Goal: Task Accomplishment & Management: Manage account settings

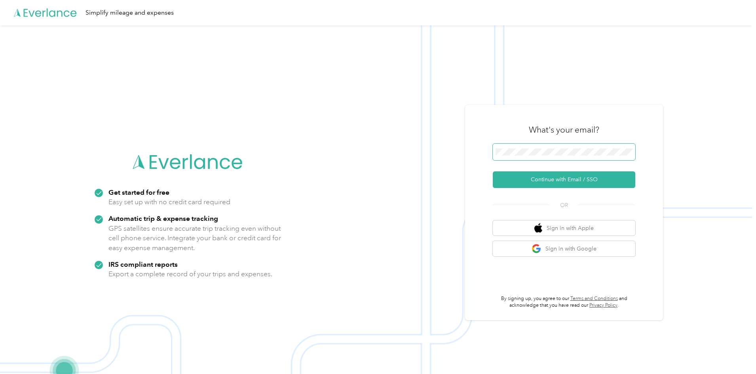
click at [533, 148] on span at bounding box center [564, 152] width 143 height 17
click at [548, 177] on button "Continue with Email / SSO" at bounding box center [564, 179] width 143 height 17
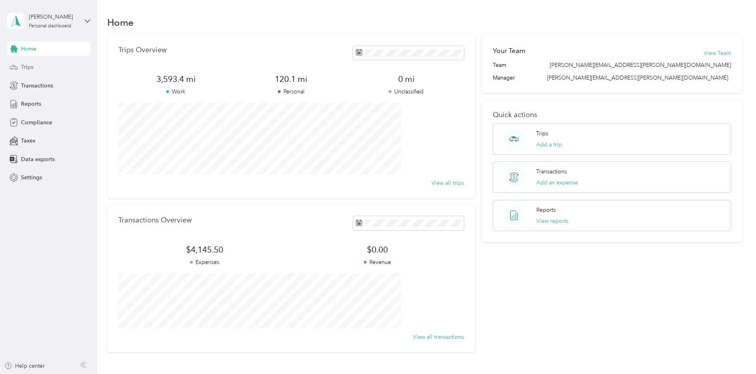
click at [31, 64] on span "Trips" at bounding box center [27, 67] width 12 height 8
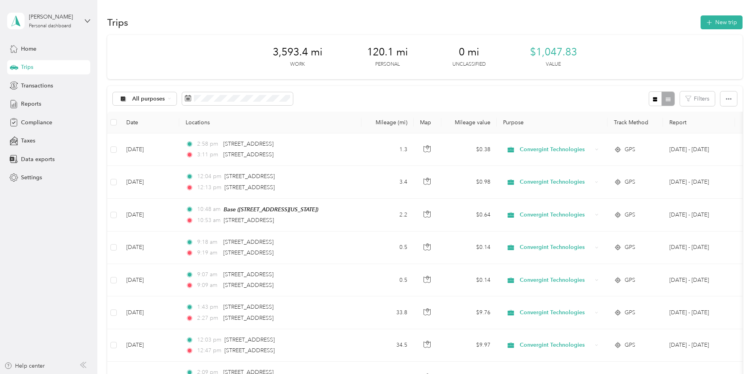
click at [701, 25] on button "New trip" at bounding box center [722, 22] width 42 height 14
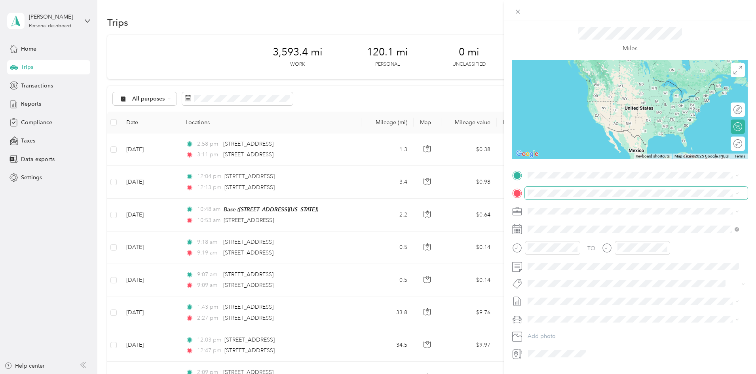
scroll to position [42, 0]
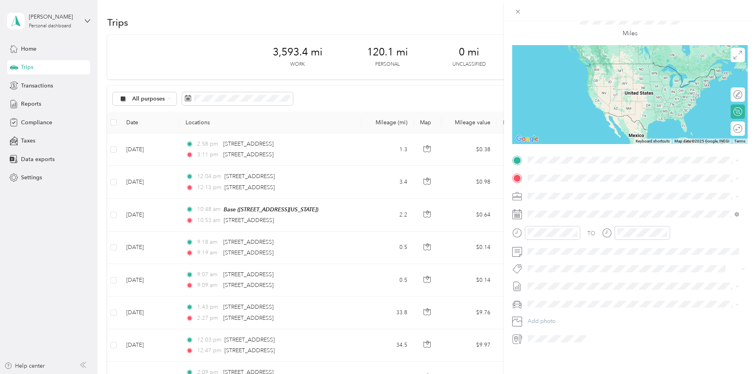
click at [517, 209] on icon at bounding box center [517, 214] width 10 height 10
click at [547, 254] on icon at bounding box center [548, 253] width 8 height 8
click at [587, 305] on div "14" at bounding box center [585, 306] width 10 height 10
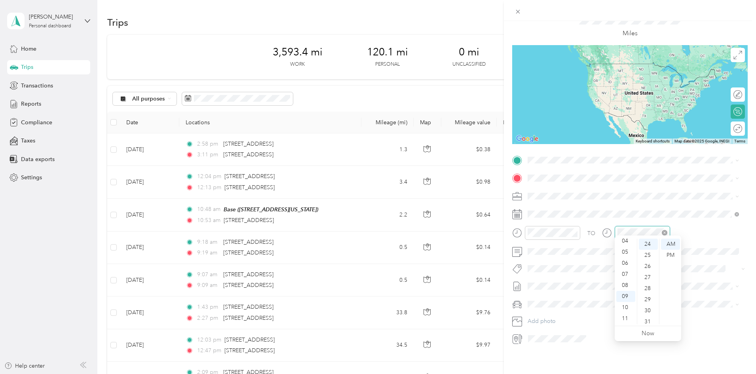
scroll to position [266, 0]
click at [624, 308] on div "10" at bounding box center [625, 307] width 19 height 11
click at [645, 299] on div "54" at bounding box center [648, 299] width 19 height 11
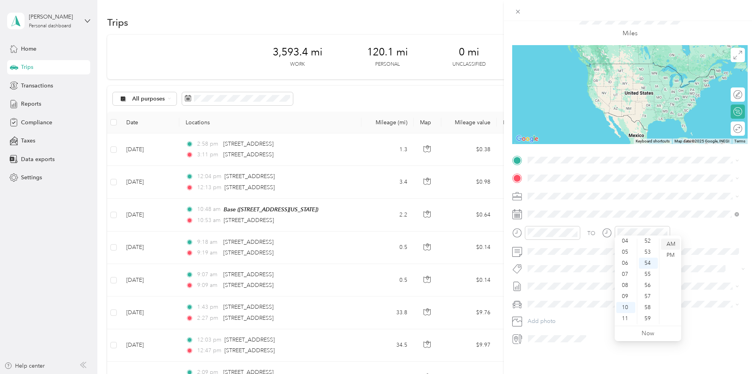
click at [669, 244] on div "AM" at bounding box center [670, 244] width 19 height 11
click at [624, 304] on div "10" at bounding box center [625, 307] width 19 height 11
click at [648, 261] on div "54" at bounding box center [648, 263] width 19 height 11
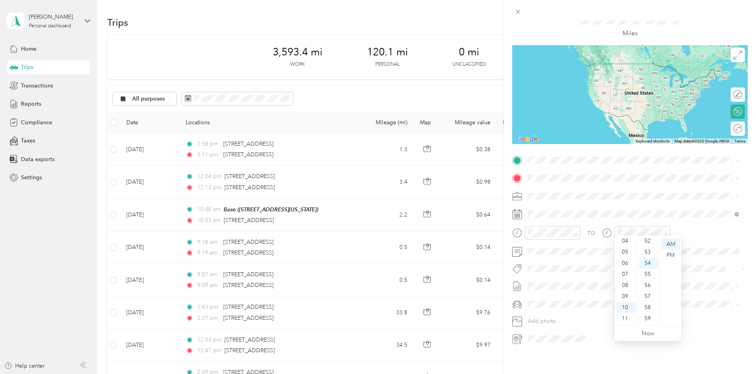
click at [705, 226] on div "TO" at bounding box center [630, 235] width 236 height 19
click at [552, 186] on strong "Base" at bounding box center [549, 185] width 12 height 7
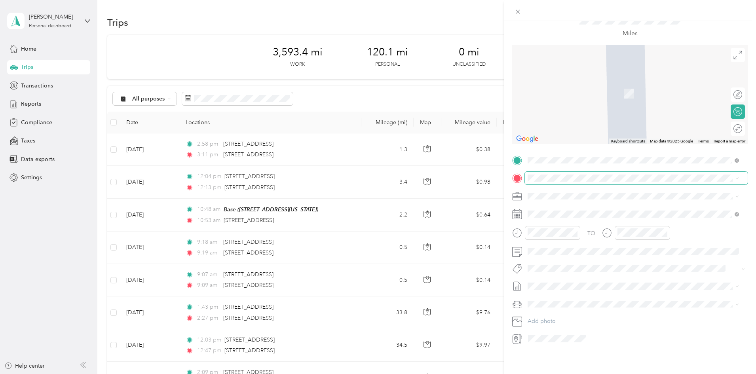
click at [550, 177] on span at bounding box center [636, 178] width 223 height 13
click at [562, 203] on span "[STREET_ADDRESS][US_STATE]" at bounding box center [582, 200] width 79 height 7
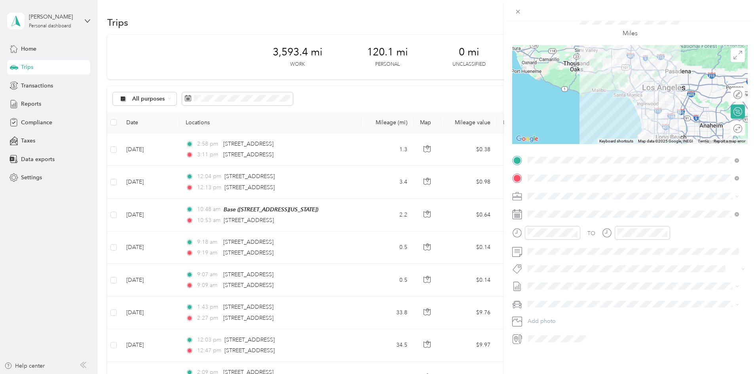
scroll to position [0, 0]
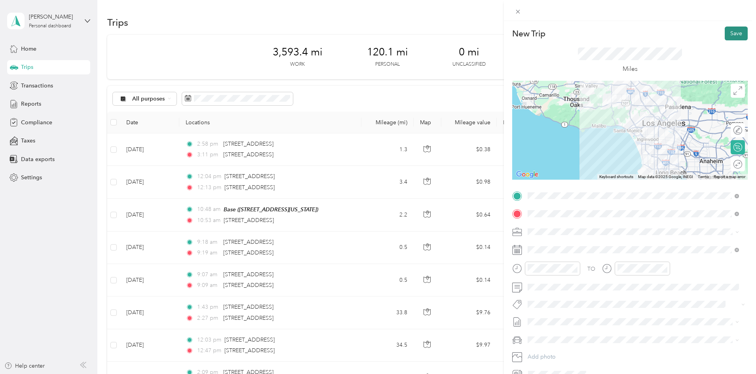
click at [726, 36] on button "Save" at bounding box center [736, 34] width 23 height 14
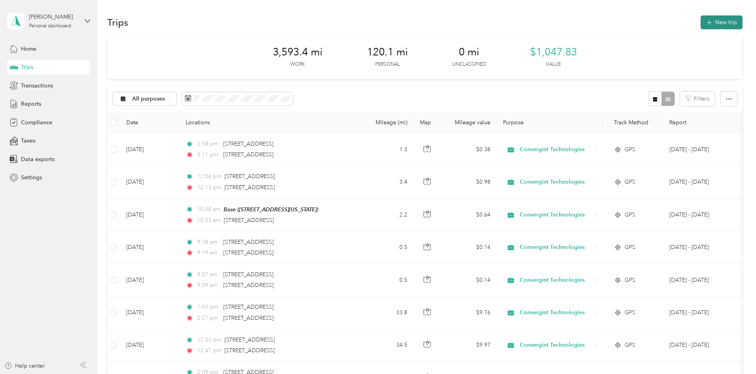
click at [701, 23] on button "New trip" at bounding box center [722, 22] width 42 height 14
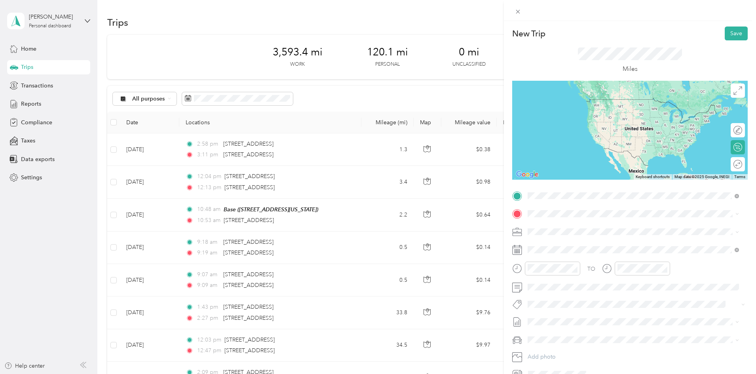
click at [683, 49] on div "Miles" at bounding box center [630, 60] width 236 height 40
click at [581, 224] on span "[STREET_ADDRESS][US_STATE]" at bounding box center [582, 224] width 79 height 7
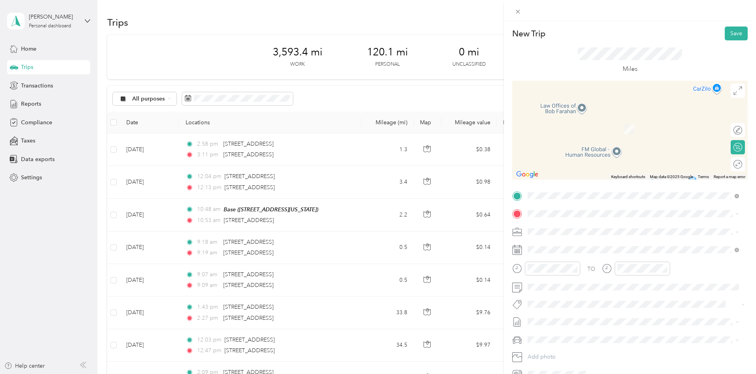
click at [580, 247] on div "Base [STREET_ADDRESS][US_STATE]" at bounding box center [582, 249] width 79 height 17
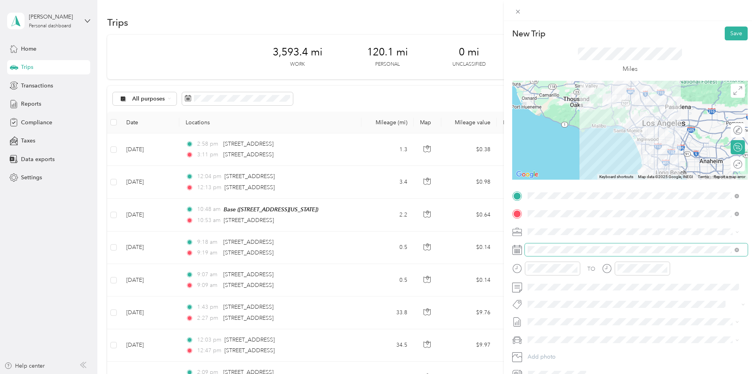
click at [580, 246] on span at bounding box center [636, 250] width 223 height 13
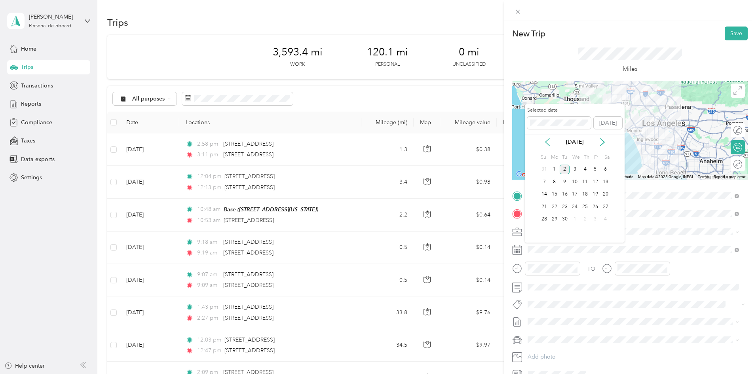
click at [546, 145] on icon at bounding box center [548, 142] width 8 height 8
click at [586, 196] on div "14" at bounding box center [585, 195] width 10 height 10
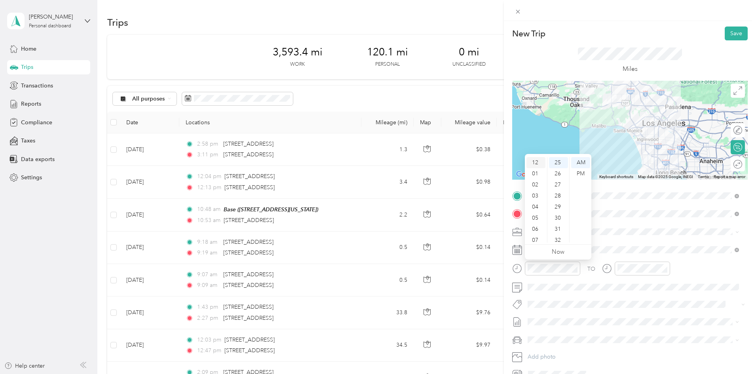
click at [535, 162] on div "12" at bounding box center [536, 162] width 19 height 11
click at [556, 160] on div "25" at bounding box center [558, 162] width 19 height 11
click at [577, 173] on div "PM" at bounding box center [580, 173] width 19 height 11
click at [622, 226] on span at bounding box center [636, 232] width 223 height 13
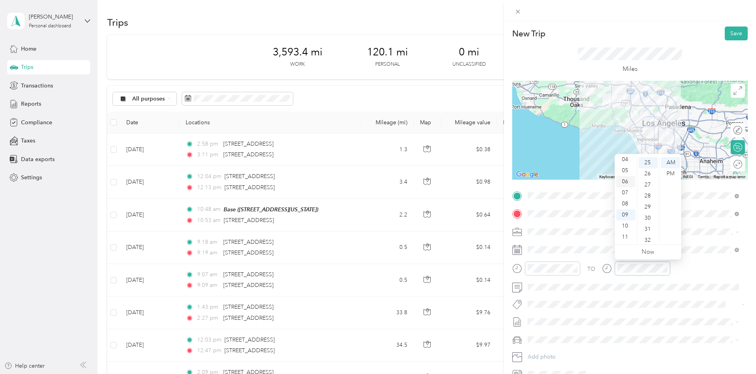
scroll to position [8, 0]
click at [624, 175] on div "02" at bounding box center [625, 176] width 19 height 11
click at [672, 175] on div "PM" at bounding box center [670, 173] width 19 height 11
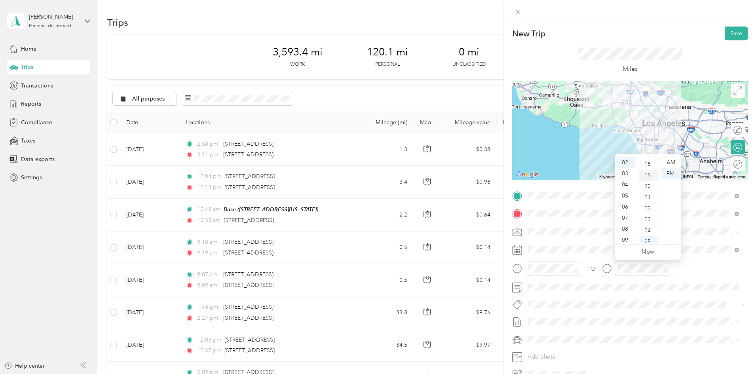
click at [647, 179] on div "19" at bounding box center [648, 175] width 19 height 11
click at [711, 257] on div "TO Add photo" at bounding box center [630, 285] width 236 height 191
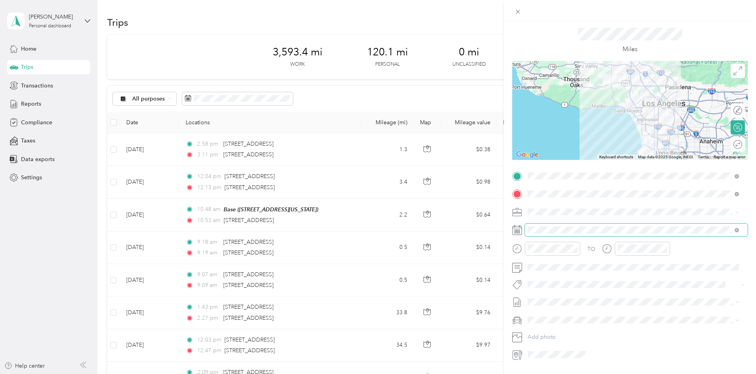
scroll to position [0, 0]
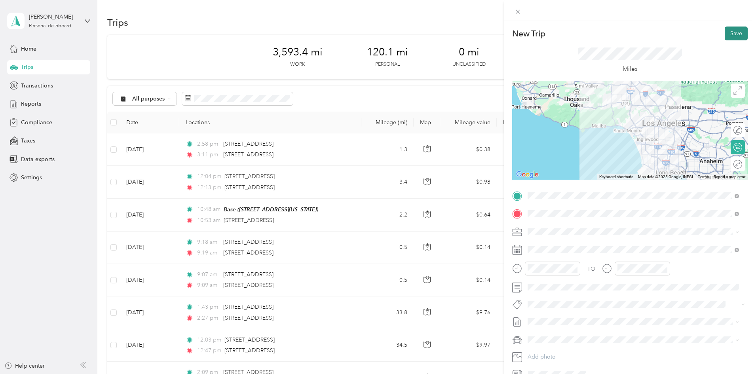
click at [733, 35] on button "Save" at bounding box center [736, 34] width 23 height 14
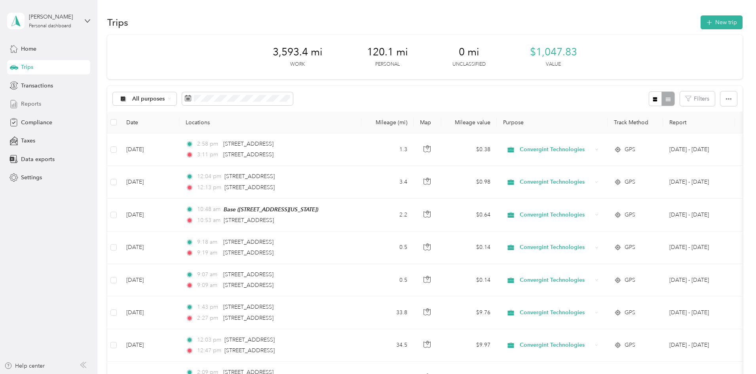
click at [36, 103] on span "Reports" at bounding box center [31, 104] width 20 height 8
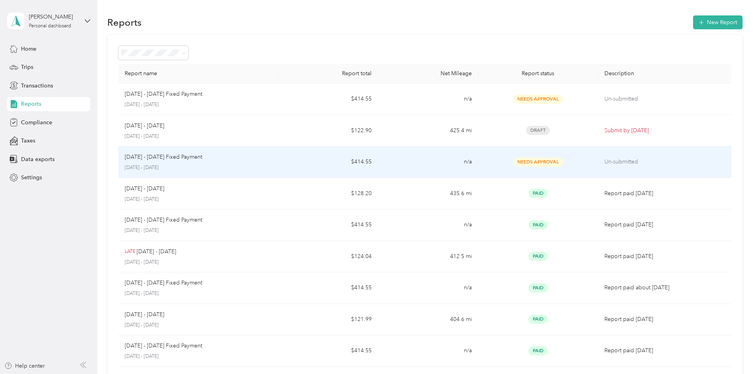
click at [202, 159] on p "[DATE] - [DATE] Fixed Payment" at bounding box center [164, 157] width 78 height 9
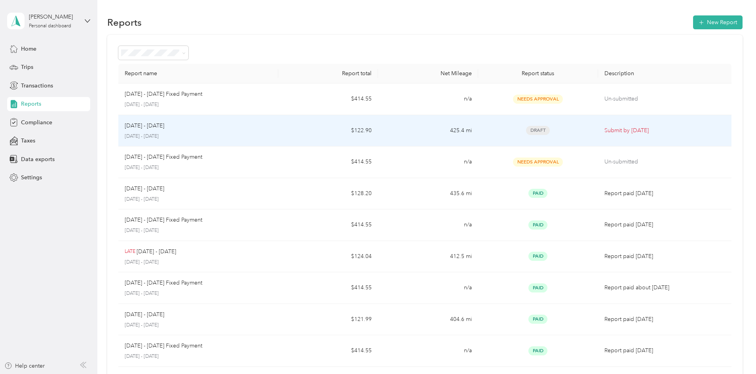
click at [212, 134] on p "[DATE] - [DATE]" at bounding box center [198, 136] width 147 height 7
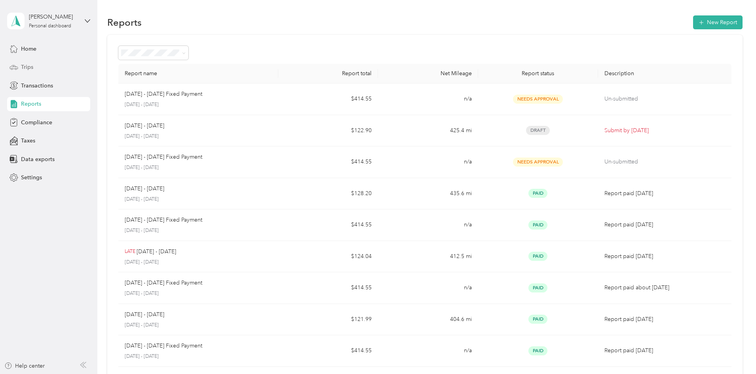
click at [27, 68] on span "Trips" at bounding box center [27, 67] width 12 height 8
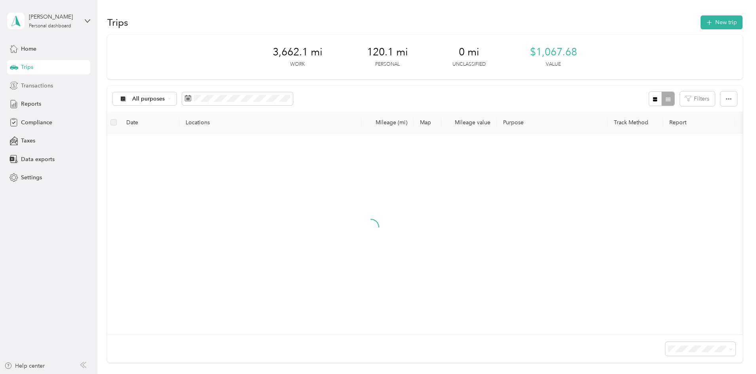
click at [29, 84] on span "Transactions" at bounding box center [37, 86] width 32 height 8
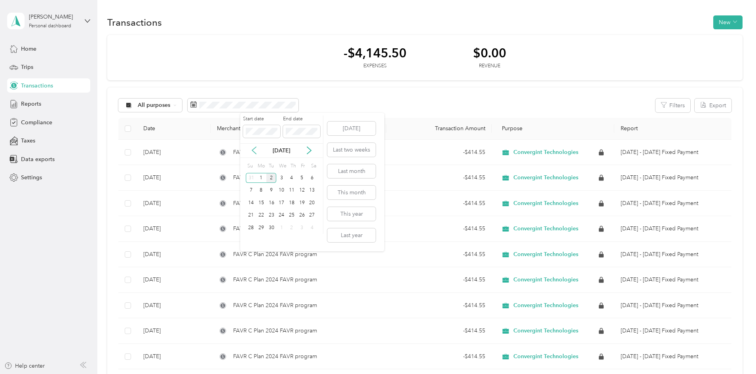
click at [253, 150] on icon at bounding box center [254, 150] width 8 height 8
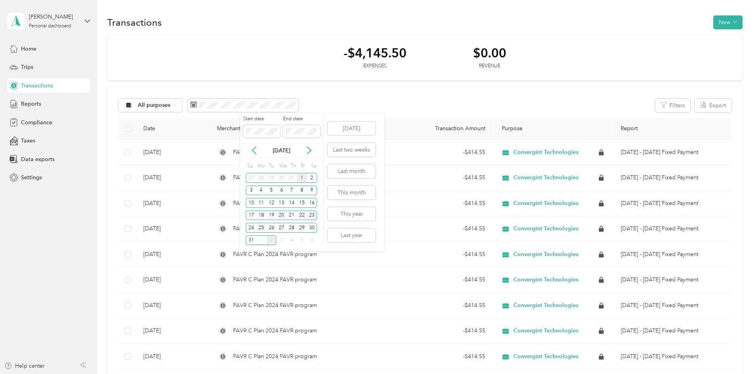
click at [301, 177] on div "1" at bounding box center [302, 178] width 10 height 10
click at [248, 240] on div "31" at bounding box center [251, 241] width 10 height 10
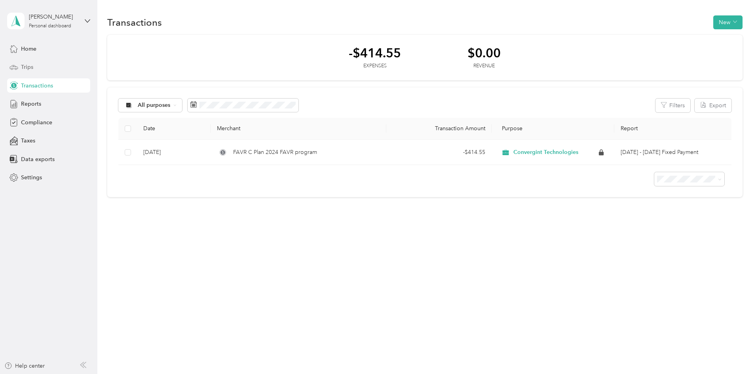
click at [30, 68] on span "Trips" at bounding box center [27, 67] width 12 height 8
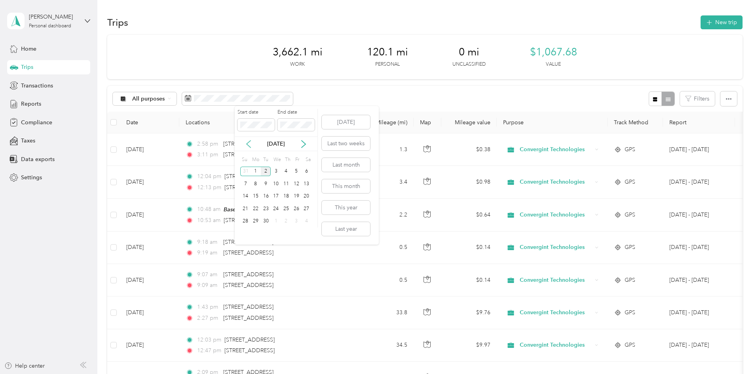
click at [247, 141] on icon at bounding box center [249, 144] width 8 height 8
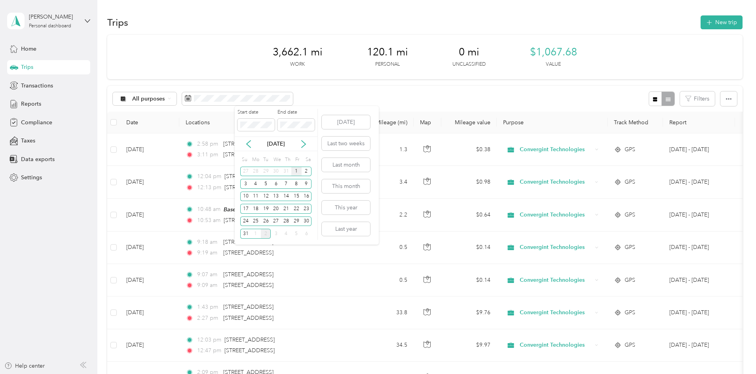
click at [295, 169] on div "1" at bounding box center [296, 172] width 10 height 10
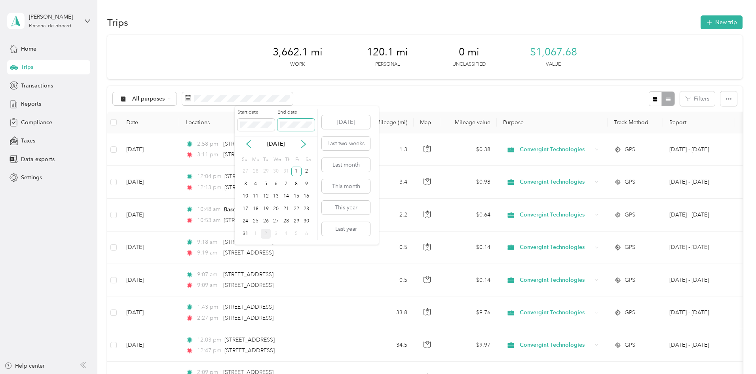
click at [244, 232] on div "31" at bounding box center [245, 234] width 10 height 10
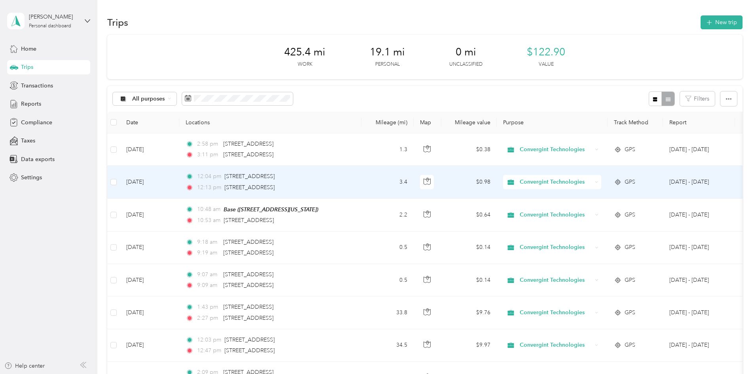
click at [586, 183] on span "Convergint Technologies" at bounding box center [556, 182] width 72 height 9
click at [590, 209] on span "Personal" at bounding box center [613, 211] width 75 height 8
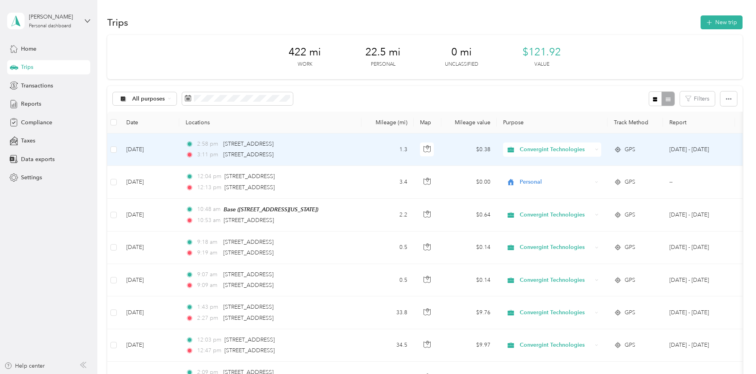
click at [577, 147] on span "Convergint Technologies" at bounding box center [556, 149] width 72 height 9
click at [586, 177] on span "Personal" at bounding box center [613, 175] width 75 height 8
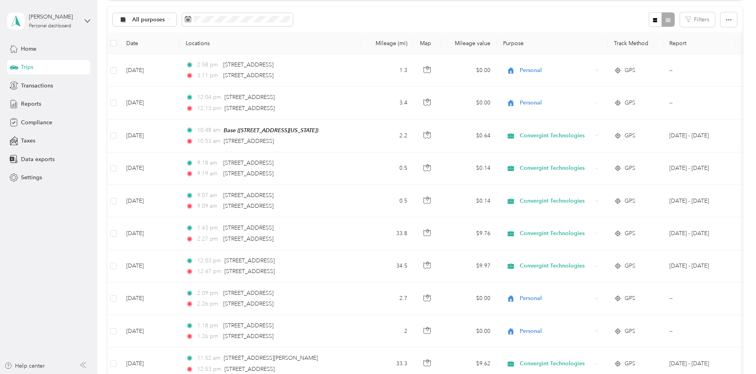
scroll to position [119, 0]
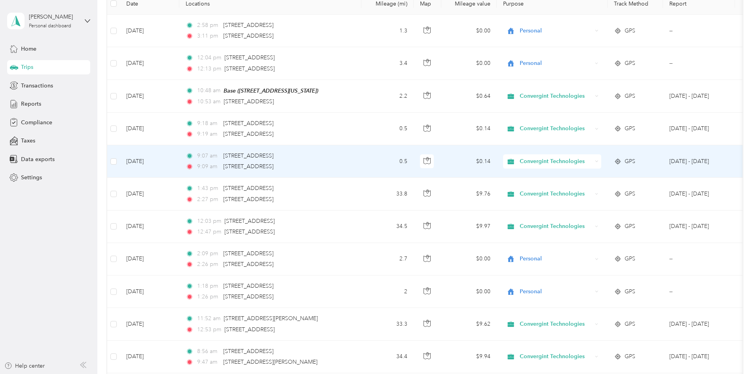
click at [592, 162] on span "Convergint Technologies" at bounding box center [556, 161] width 72 height 9
click at [597, 187] on span "Personal" at bounding box center [613, 190] width 75 height 8
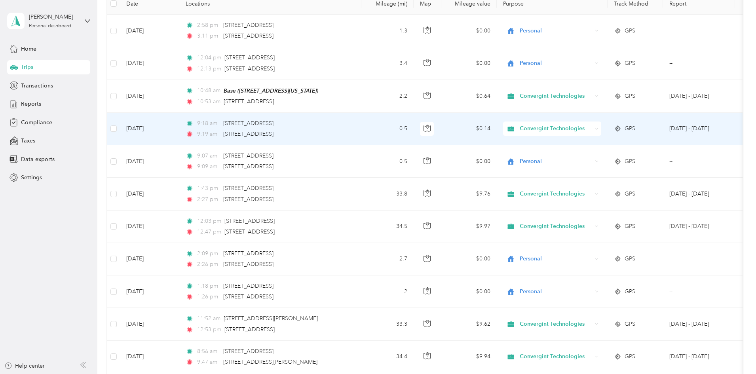
click at [592, 128] on span "Convergint Technologies" at bounding box center [556, 128] width 72 height 9
click at [597, 155] on span "Personal" at bounding box center [613, 157] width 75 height 8
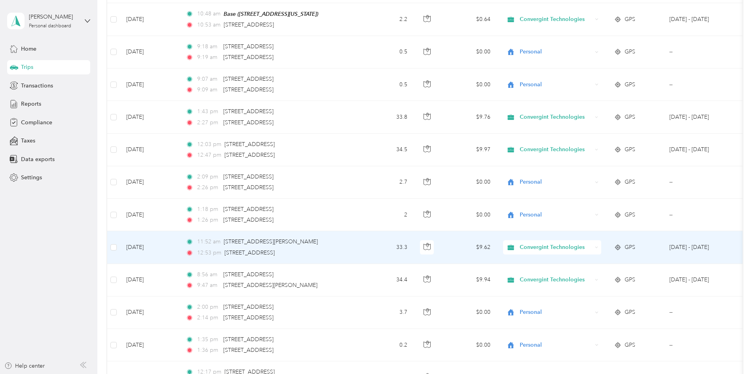
scroll to position [0, 0]
